Goal: Find specific page/section: Find specific page/section

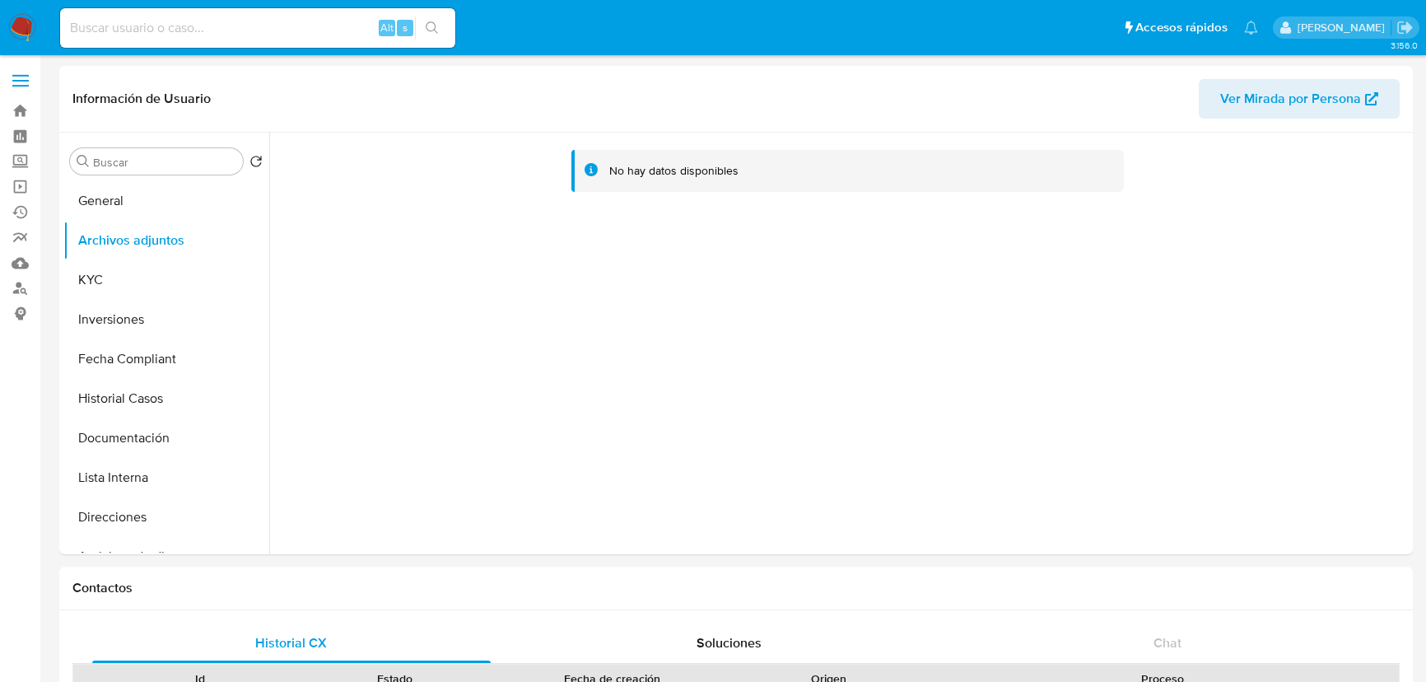
select select "10"
click at [124, 301] on button "Inversiones" at bounding box center [159, 320] width 193 height 40
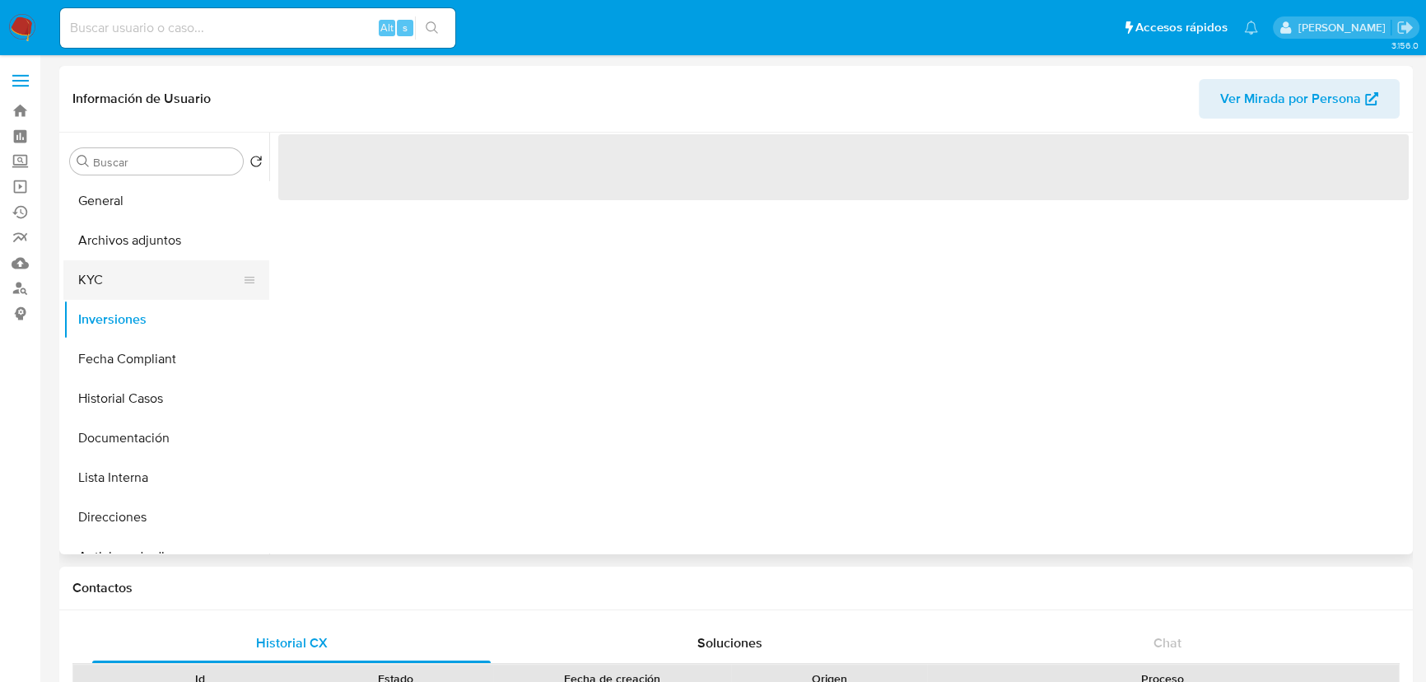
click at [128, 280] on button "KYC" at bounding box center [159, 280] width 193 height 40
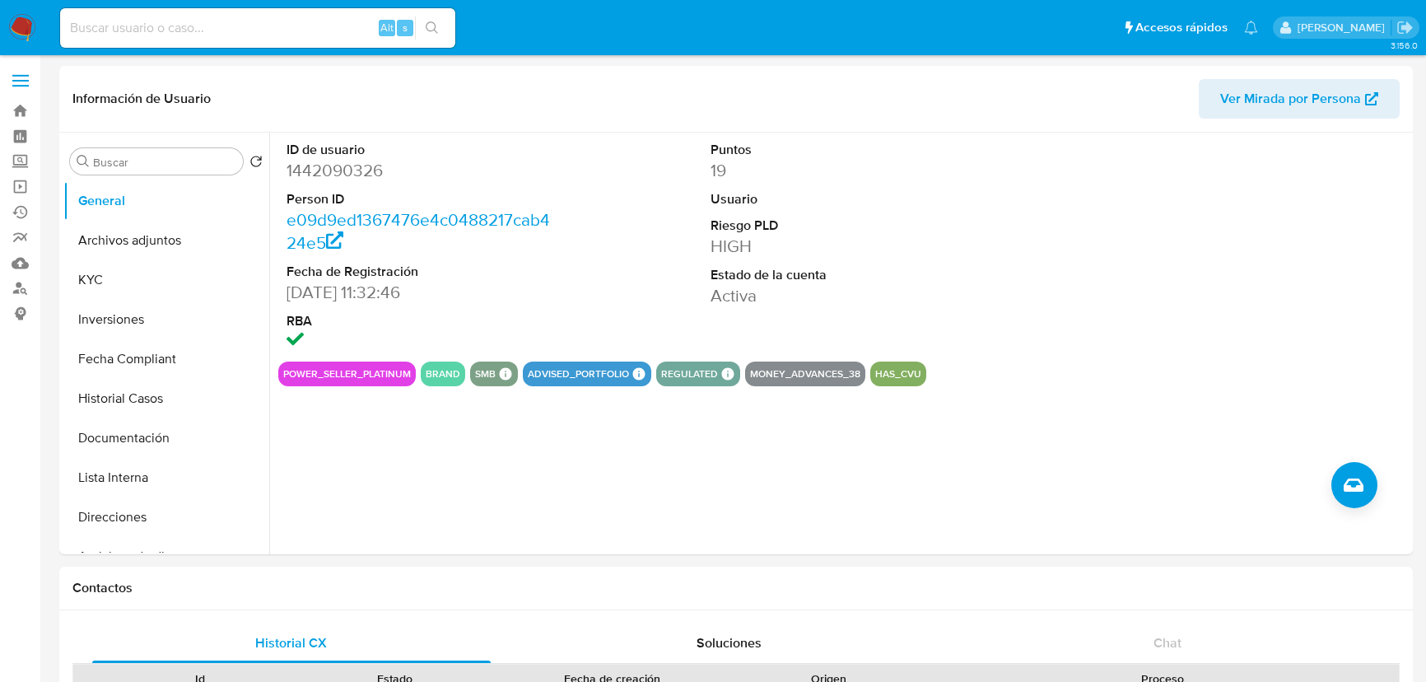
select select "10"
click at [122, 284] on button "KYC" at bounding box center [159, 280] width 193 height 40
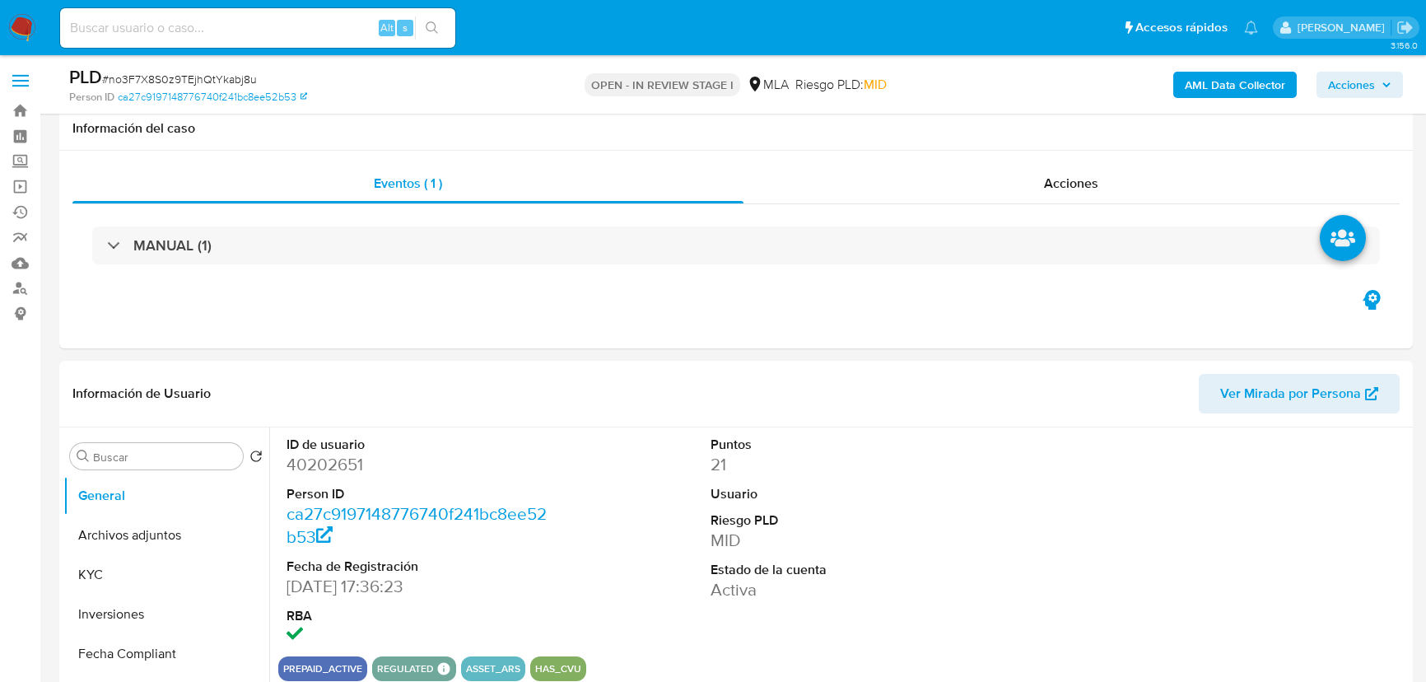
select select "10"
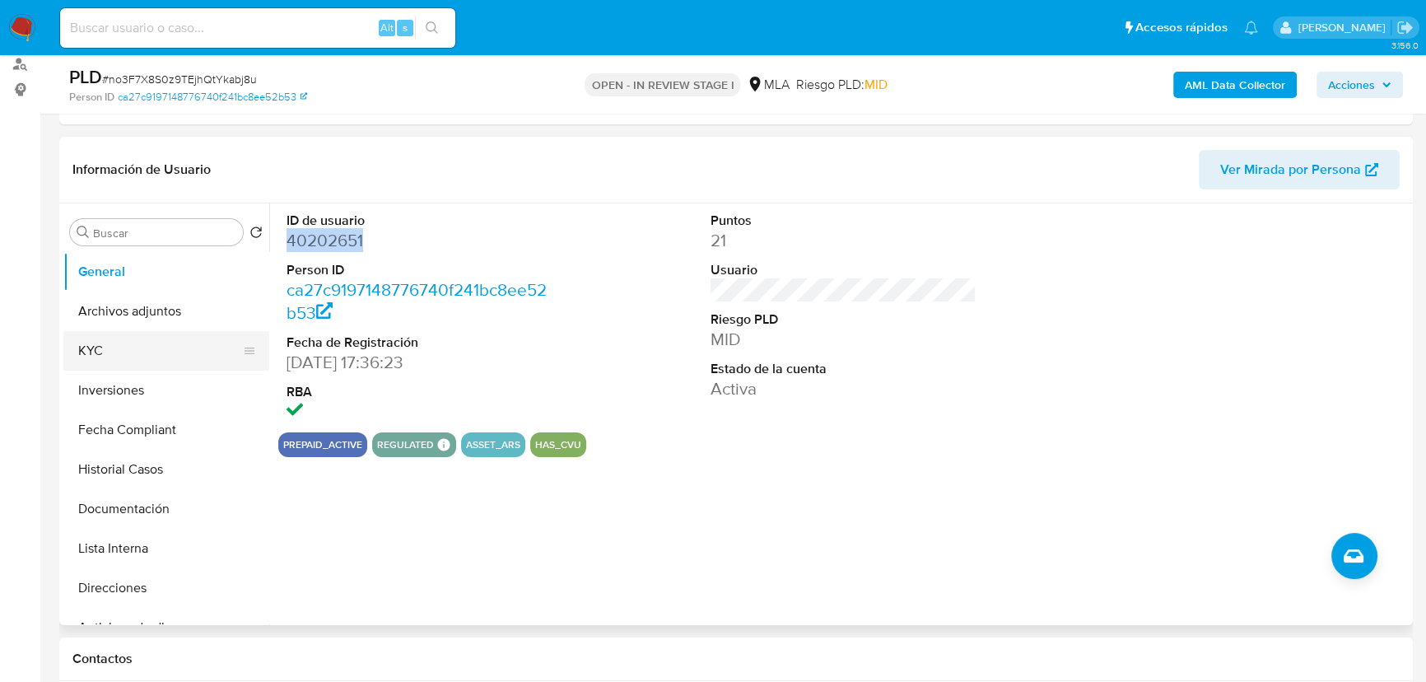
click at [114, 344] on button "KYC" at bounding box center [159, 351] width 193 height 40
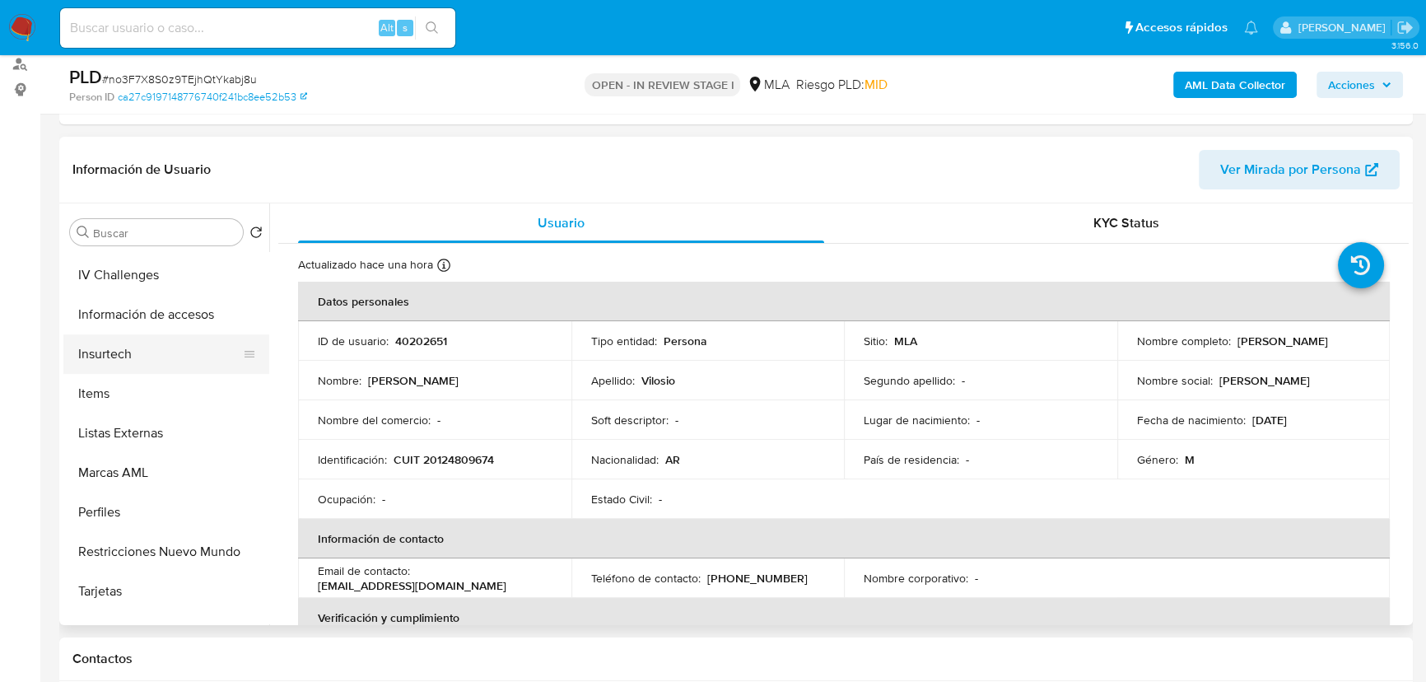
scroll to position [748, 0]
click at [161, 553] on button "Restricciones Nuevo Mundo" at bounding box center [159, 551] width 193 height 40
